Goal: Navigation & Orientation: Find specific page/section

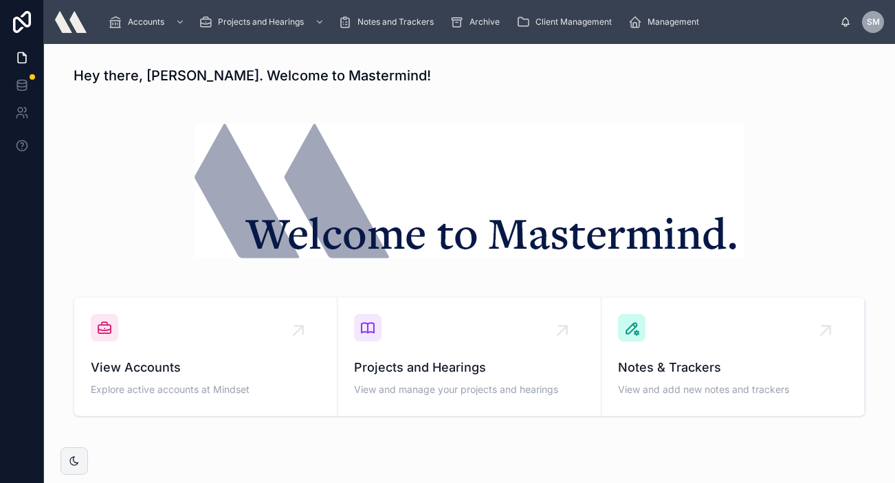
scroll to position [112, 0]
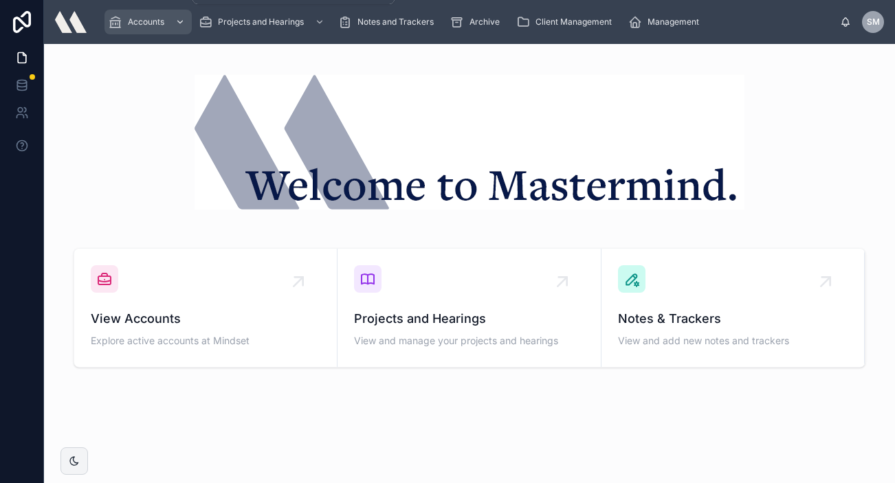
click at [133, 14] on div "Accounts" at bounding box center [148, 22] width 79 height 22
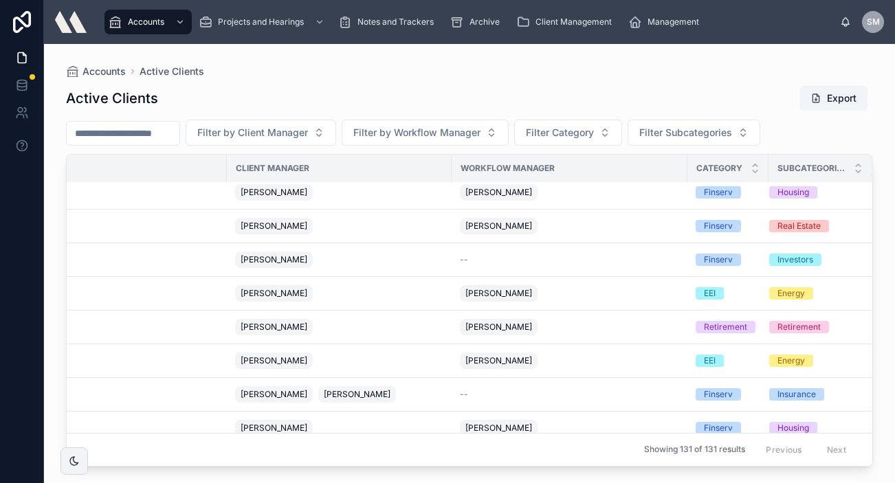
scroll to position [1596, 0]
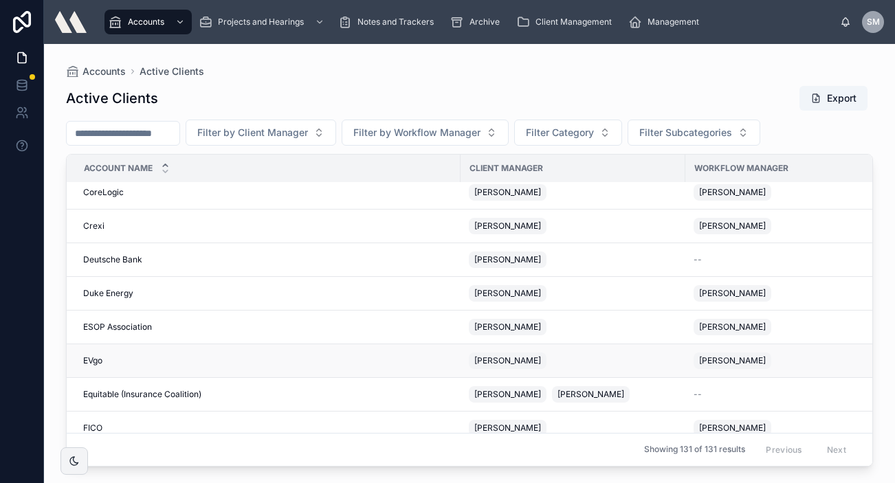
click at [90, 366] on span "EVgo" at bounding box center [92, 360] width 19 height 11
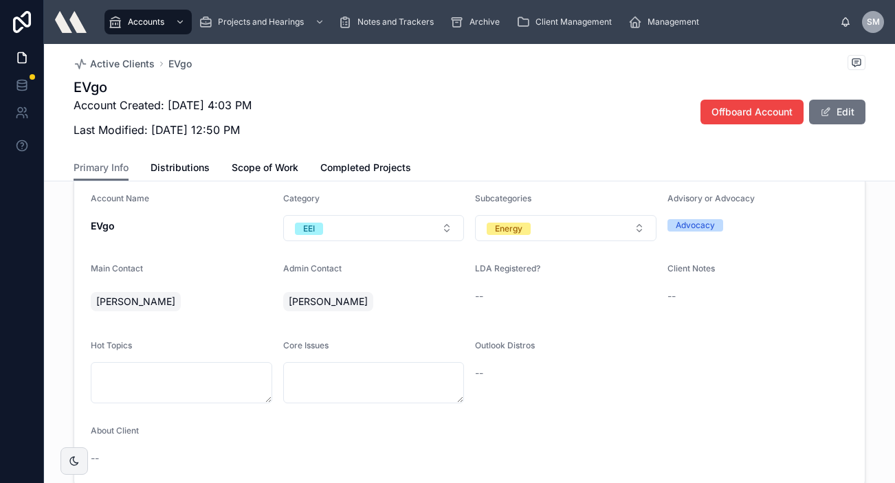
scroll to position [342, 0]
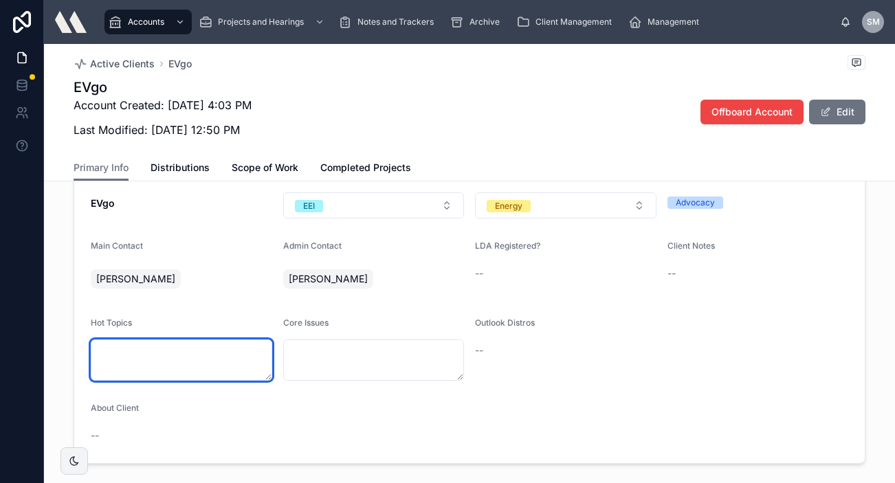
click at [191, 340] on textarea at bounding box center [181, 360] width 181 height 41
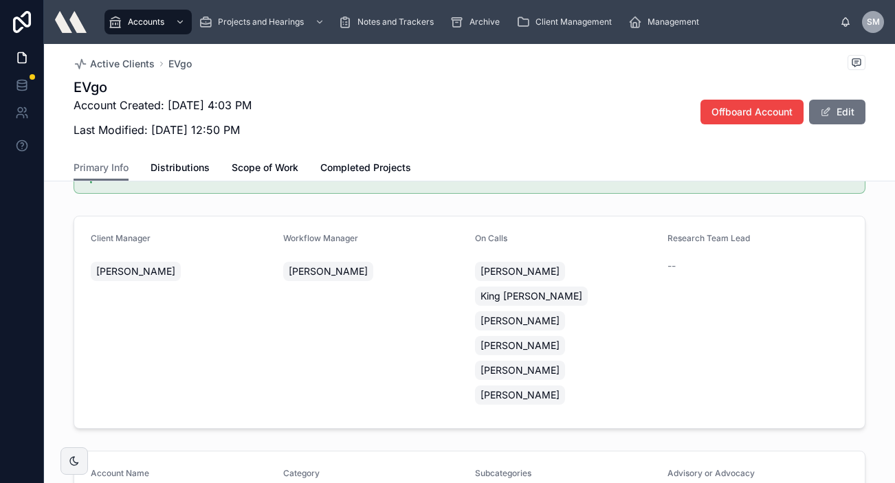
scroll to position [0, 0]
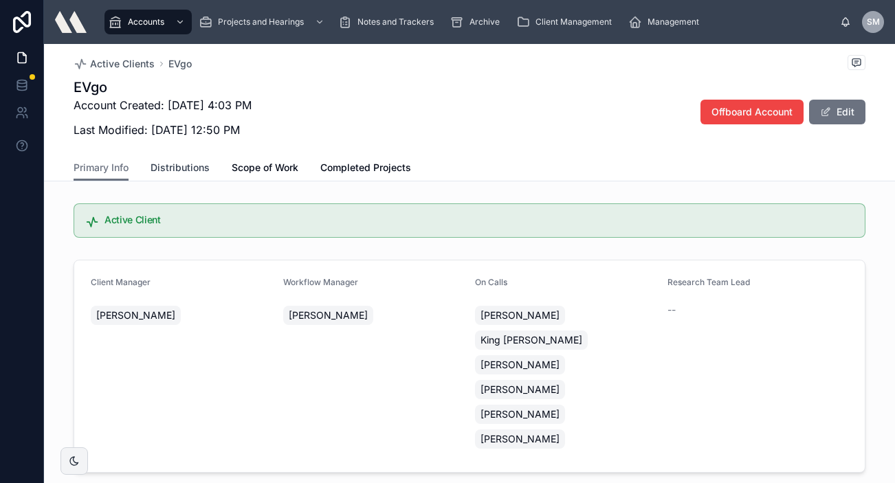
click at [183, 166] on span "Distributions" at bounding box center [180, 168] width 59 height 14
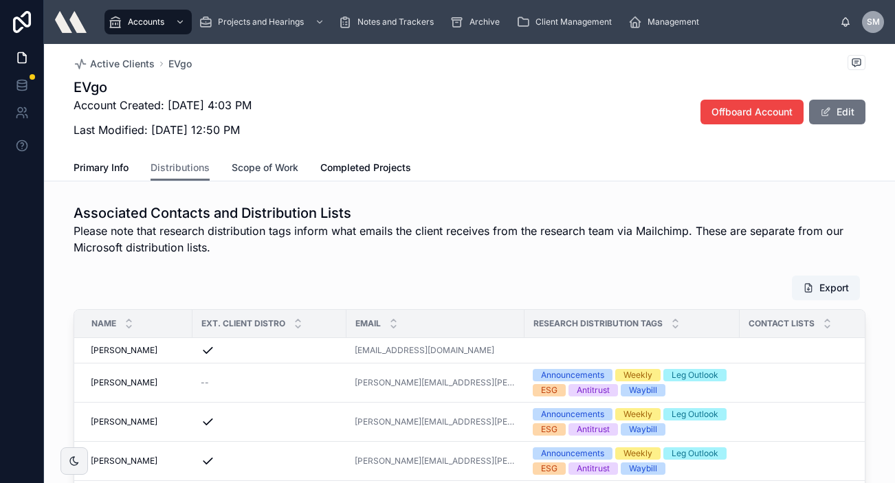
click at [254, 174] on span "Scope of Work" at bounding box center [265, 168] width 67 height 14
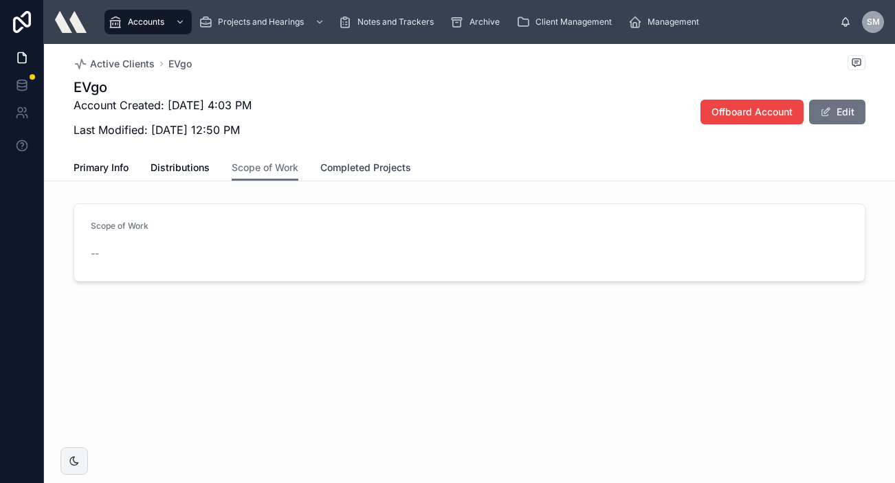
click at [384, 166] on span "Completed Projects" at bounding box center [365, 168] width 91 height 14
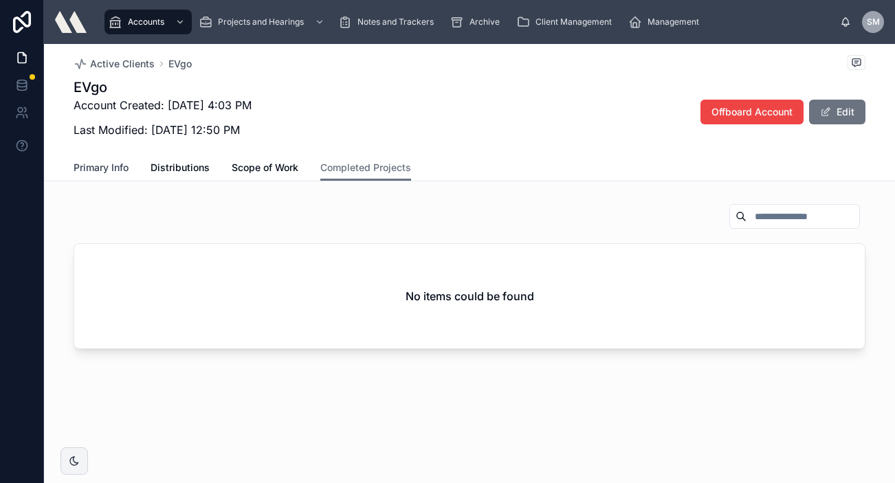
click at [113, 164] on span "Primary Info" at bounding box center [101, 168] width 55 height 14
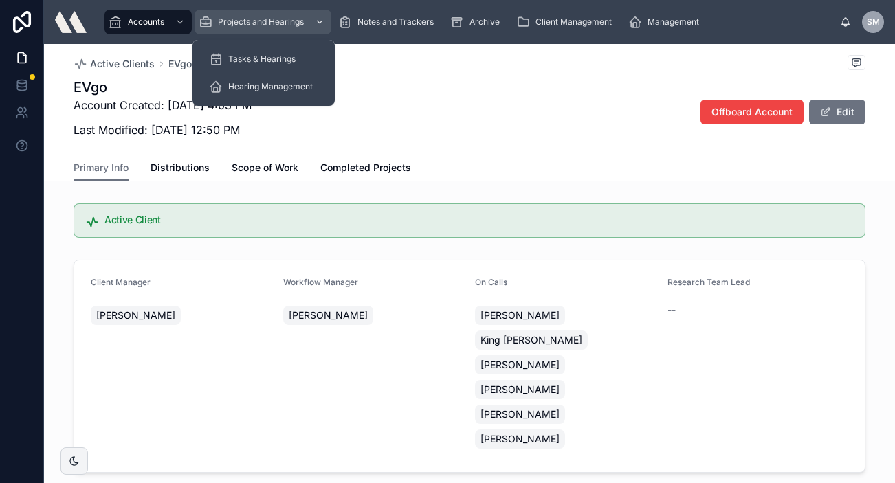
click at [242, 24] on span "Projects and Hearings" at bounding box center [261, 21] width 86 height 11
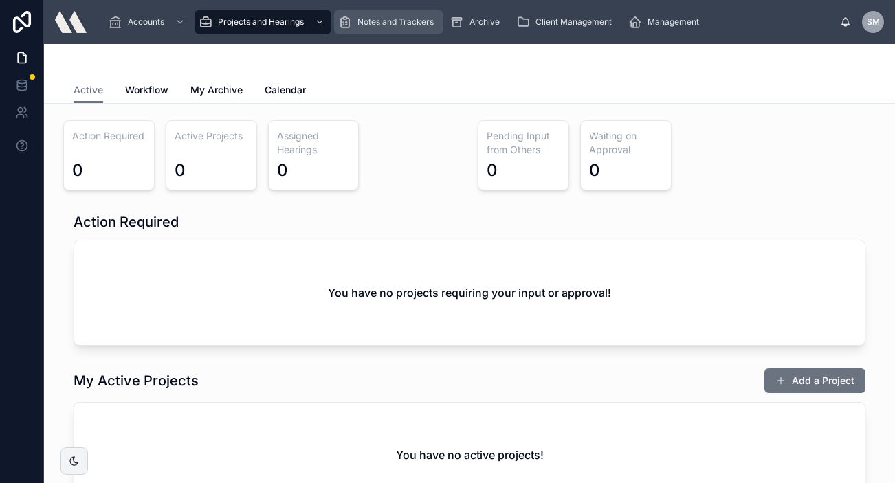
click at [374, 19] on span "Notes and Trackers" at bounding box center [395, 21] width 76 height 11
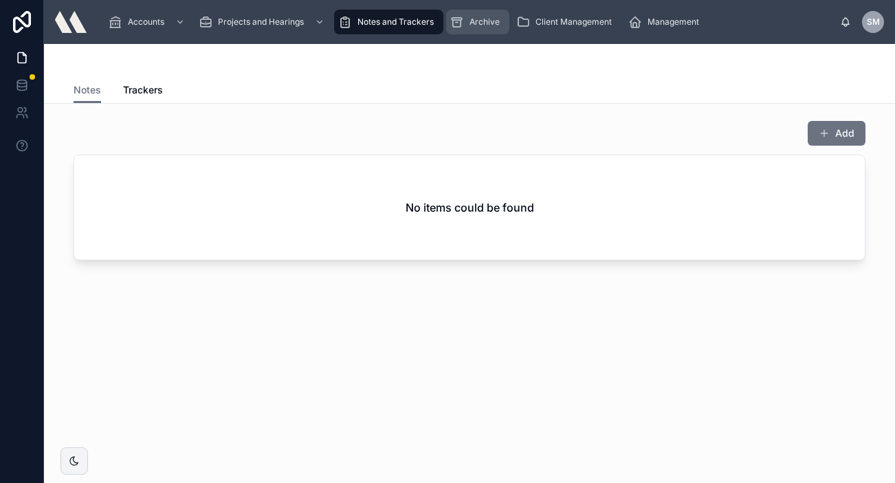
click at [485, 30] on div "Archive" at bounding box center [477, 22] width 55 height 22
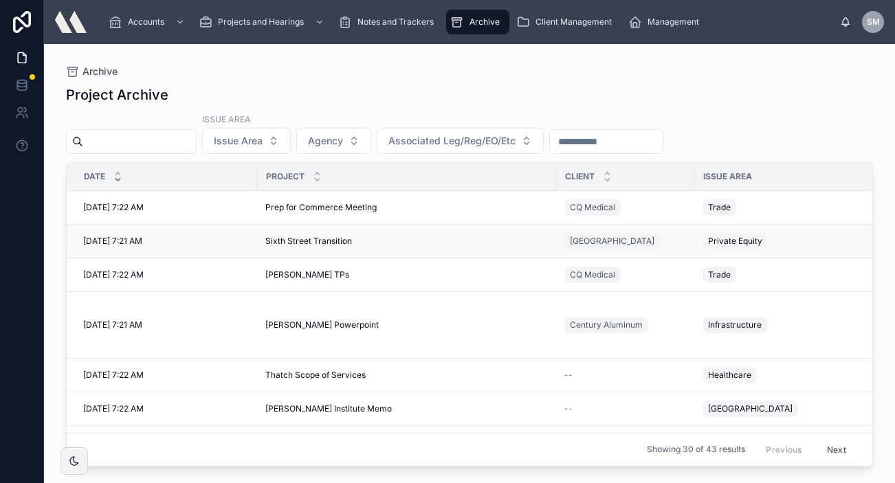
click at [316, 241] on span "Sixth Street Transition" at bounding box center [308, 241] width 87 height 11
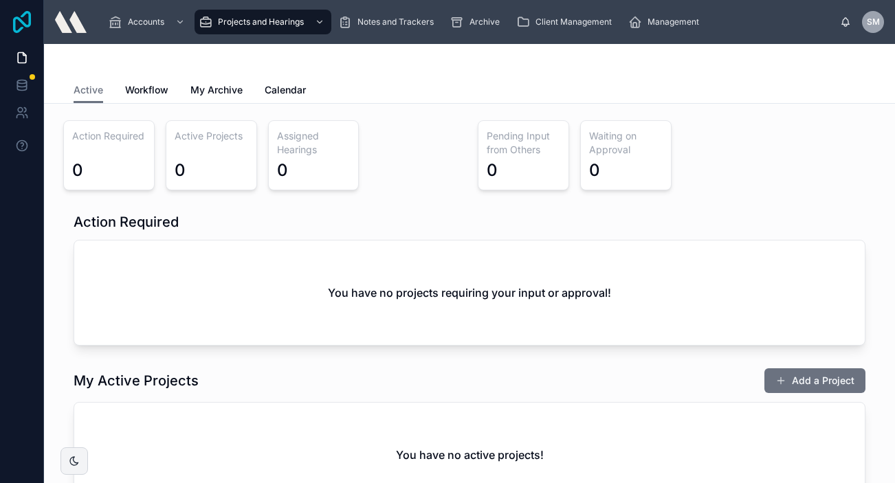
click at [21, 18] on icon at bounding box center [21, 22] width 27 height 22
click at [82, 19] on img at bounding box center [71, 22] width 32 height 22
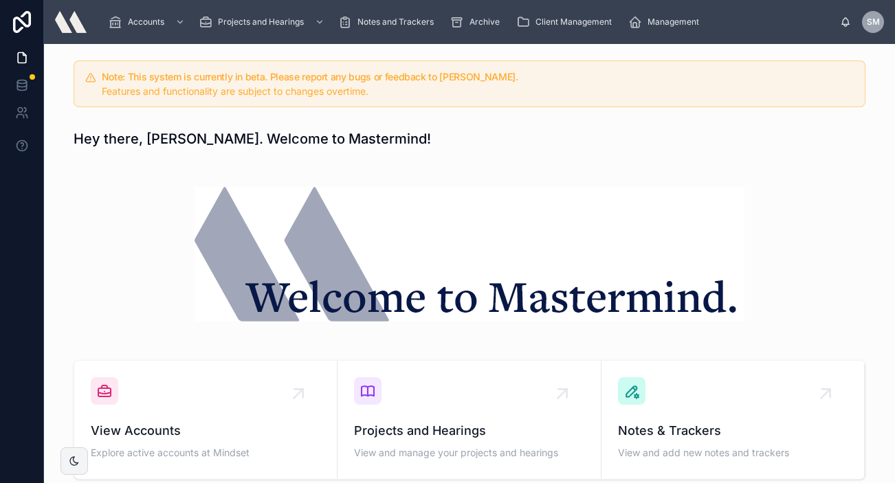
scroll to position [112, 0]
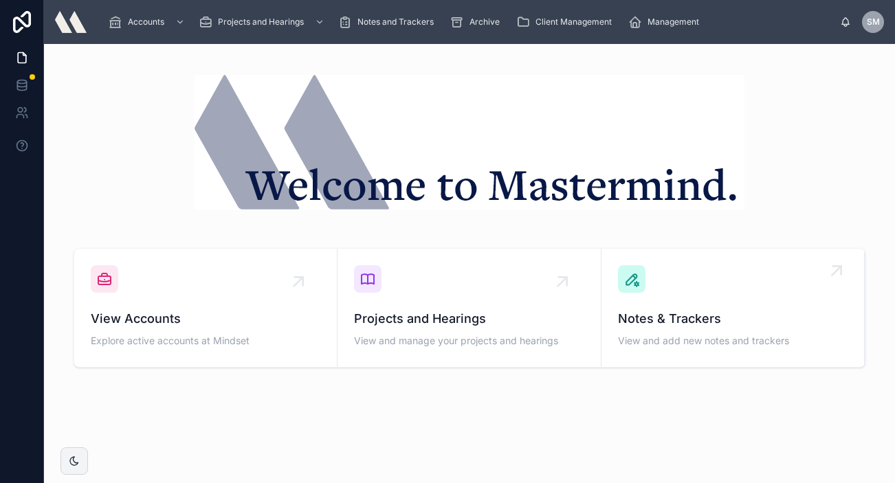
click at [733, 346] on span "View and add new notes and trackers" at bounding box center [733, 341] width 230 height 14
